Goal: Task Accomplishment & Management: Use online tool/utility

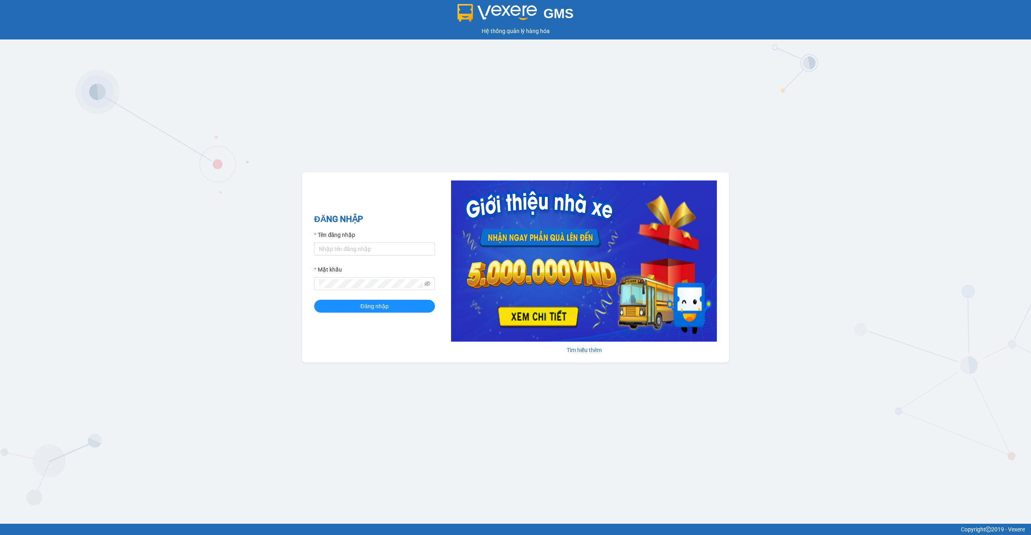
click at [376, 238] on div "Tên đăng nhập" at bounding box center [374, 236] width 121 height 12
click at [374, 248] on input "Tên đăng nhập" at bounding box center [374, 248] width 121 height 13
type input "thaison.vxr"
click at [375, 312] on div "ĐĂNG NHẬP Tên đăng nhập thaison.vxr Mật khẩu Đăng nhập" at bounding box center [374, 268] width 121 height 110
click at [383, 306] on span "Đăng nhập" at bounding box center [374, 306] width 28 height 9
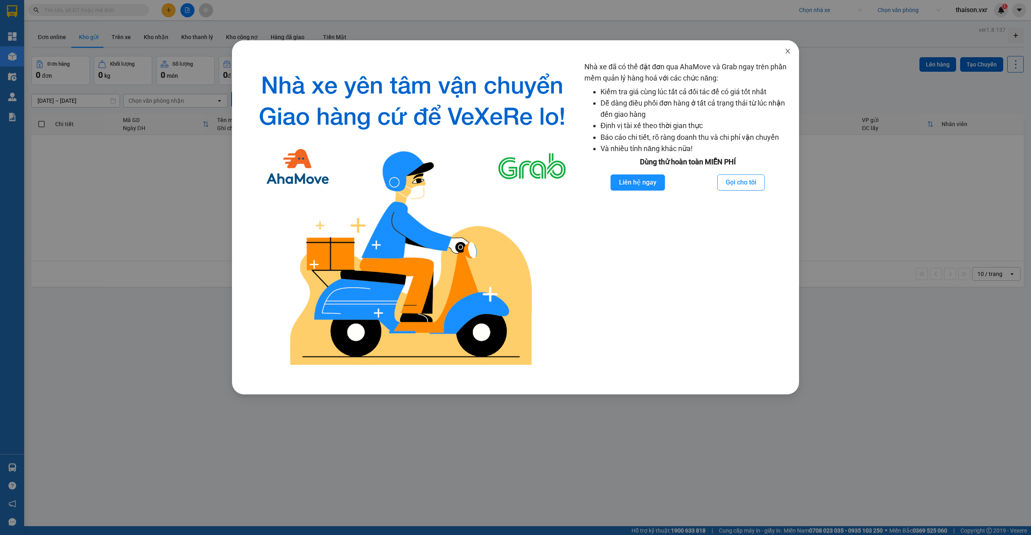
click at [792, 48] on span "Close" at bounding box center [787, 51] width 23 height 23
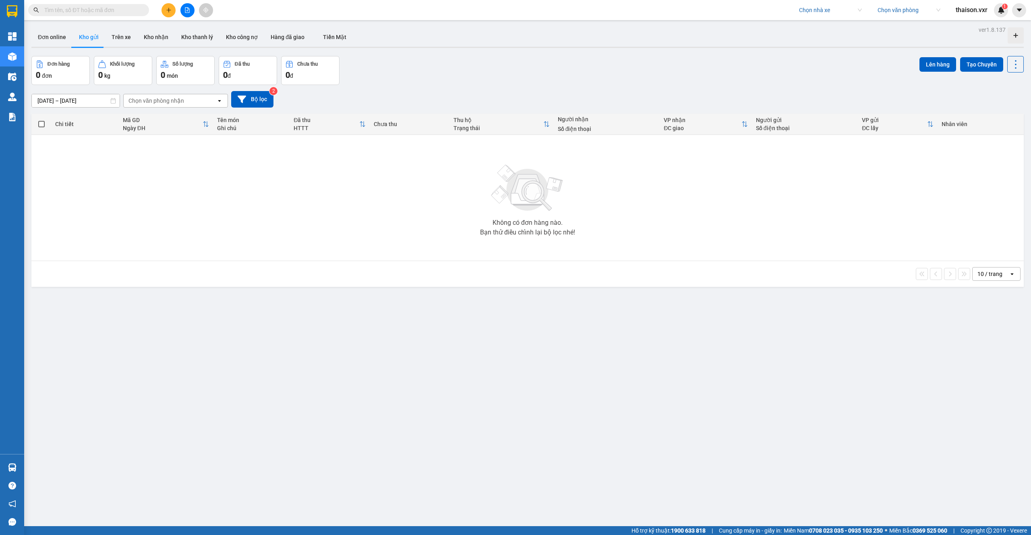
click at [815, 14] on input "search" at bounding box center [827, 10] width 57 height 12
type input "[PERSON_NAME]"
click at [828, 42] on div "Hà Lan" at bounding box center [829, 39] width 63 height 9
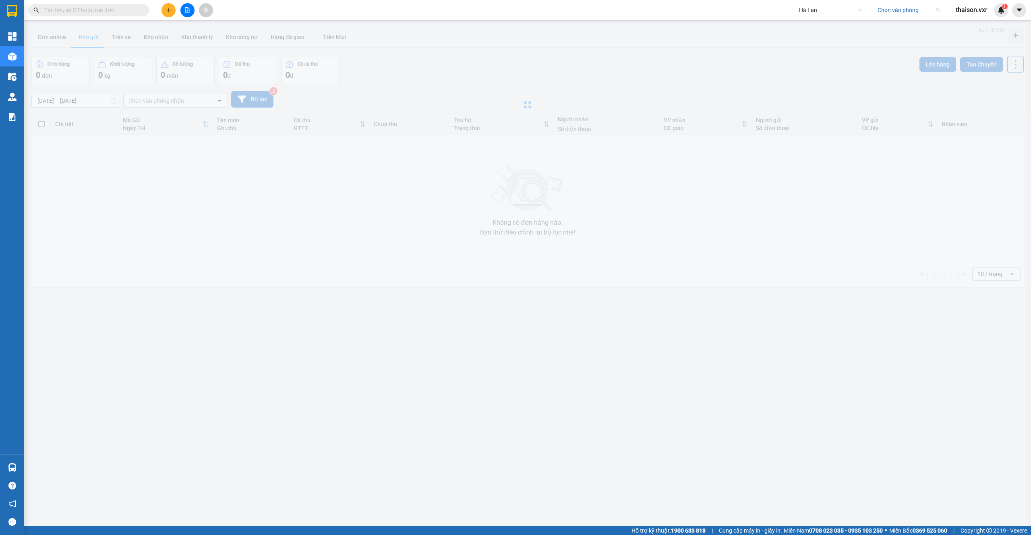
click at [897, 13] on input "search" at bounding box center [905, 10] width 57 height 12
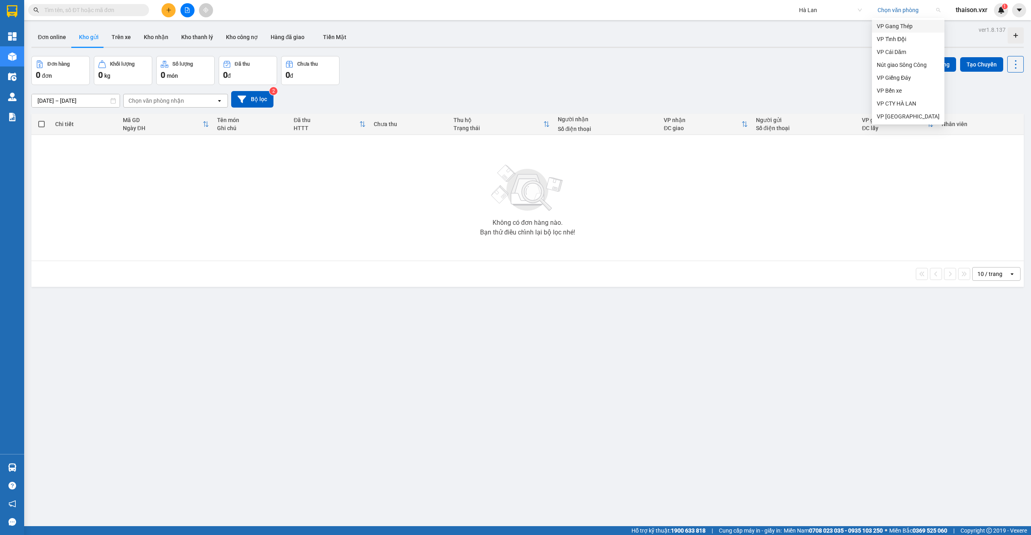
click at [906, 27] on div "VP Gang Thép" at bounding box center [908, 26] width 63 height 9
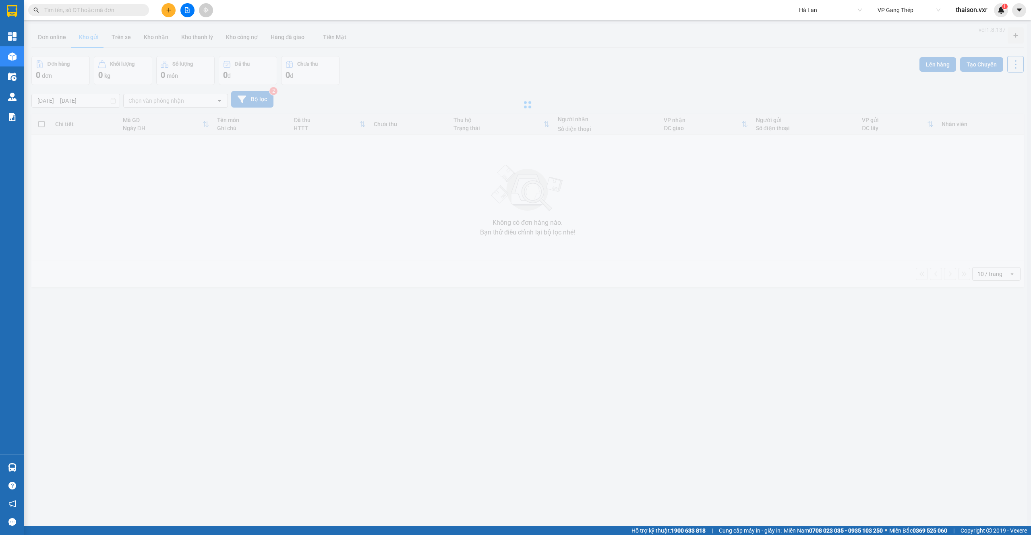
type input "[DATE] – [DATE]"
click at [97, 12] on input "text" at bounding box center [91, 10] width 95 height 9
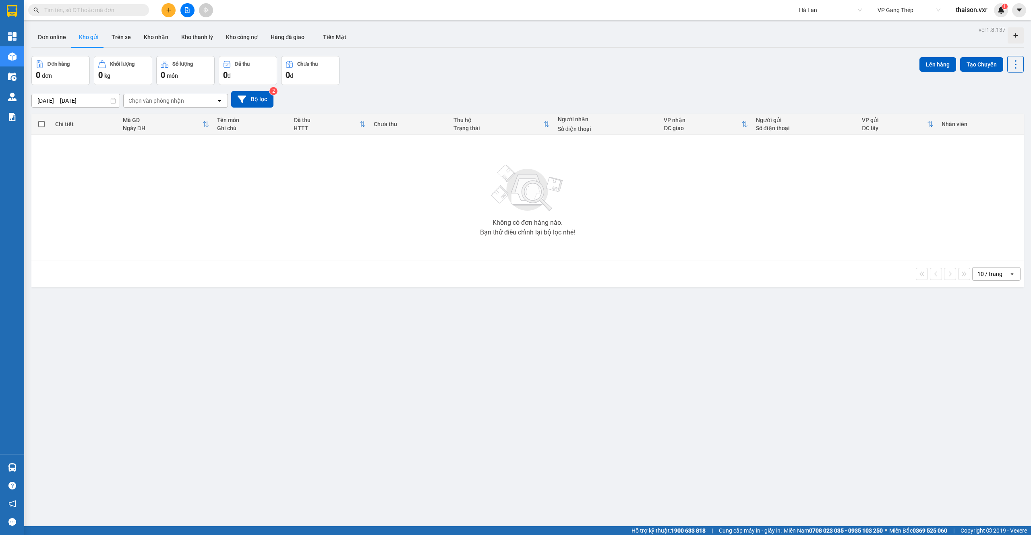
paste input "NVC2106250207"
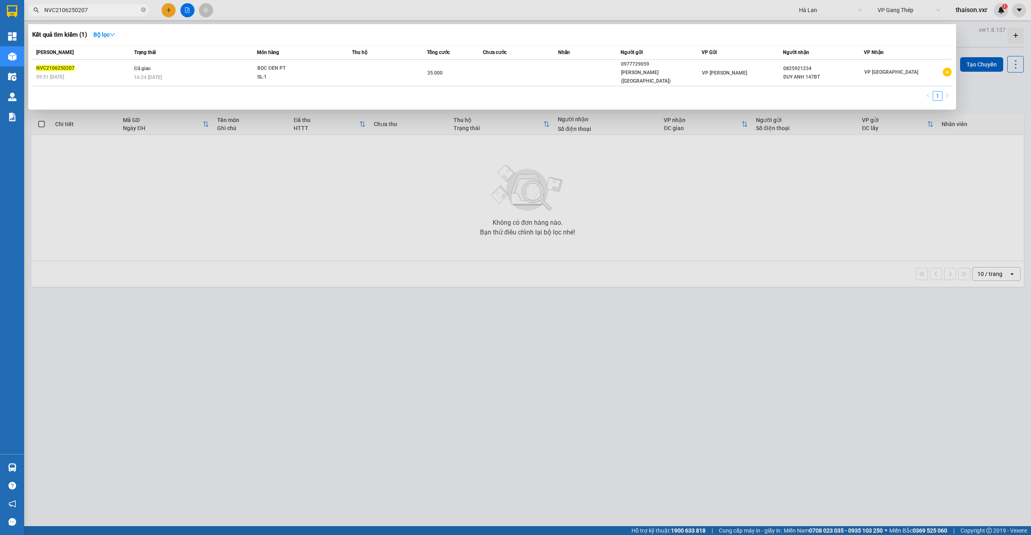
type input "NVC2106250207"
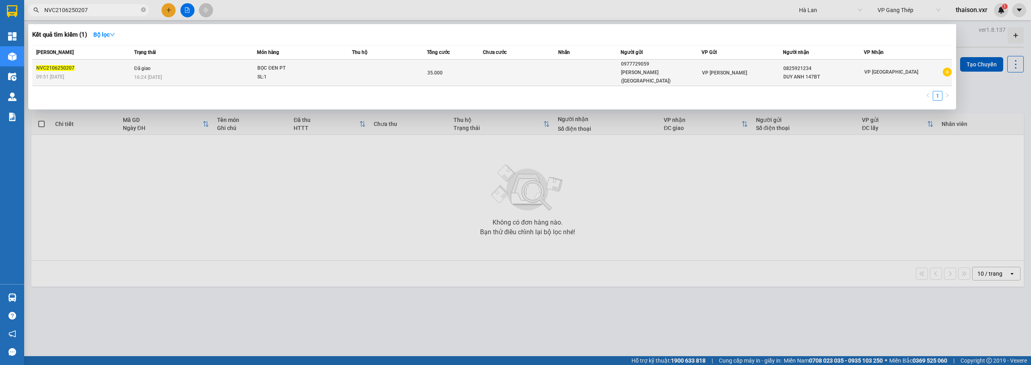
click at [116, 72] on div "09:51 [DATE]" at bounding box center [83, 76] width 95 height 9
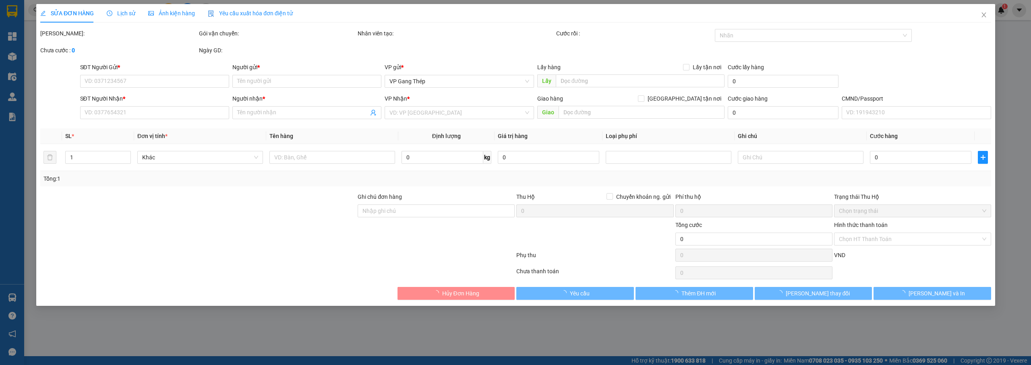
type input "0977729059"
type input "[PERSON_NAME] ([GEOGRAPHIC_DATA])"
type input "0825921234"
type input "DUY ANH 147BT"
type input "35.000"
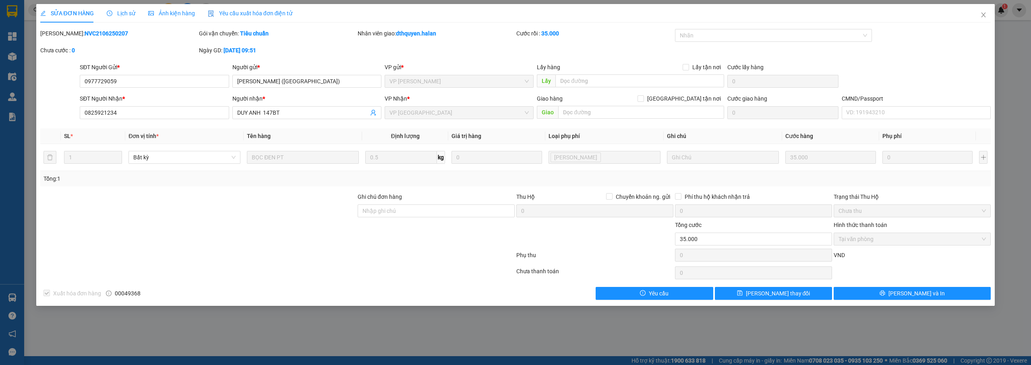
click at [119, 10] on span "Lịch sử" at bounding box center [121, 13] width 29 height 6
